Goal: Task Accomplishment & Management: Manage account settings

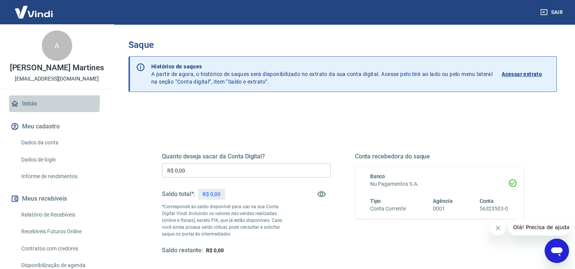
click at [30, 102] on link "Início" at bounding box center [56, 103] width 95 height 17
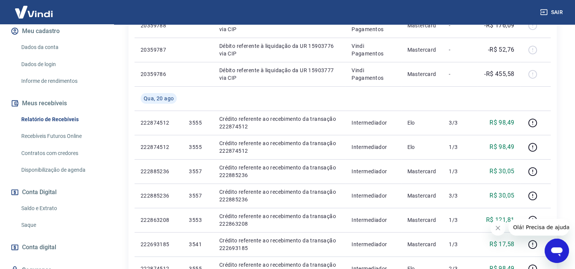
scroll to position [114, 0]
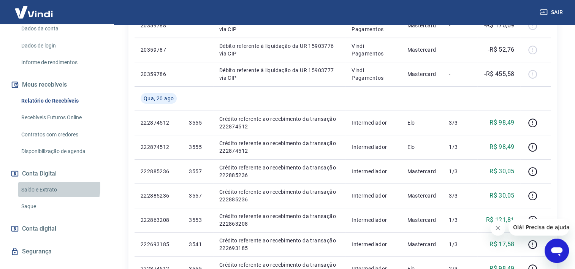
click at [48, 187] on link "Saldo e Extrato" at bounding box center [61, 190] width 86 height 16
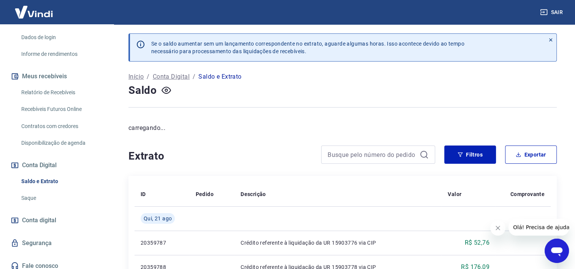
scroll to position [127, 0]
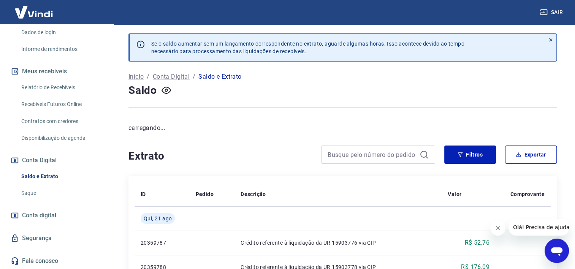
click at [26, 193] on link "Saque" at bounding box center [61, 193] width 86 height 16
